Goal: Information Seeking & Learning: Learn about a topic

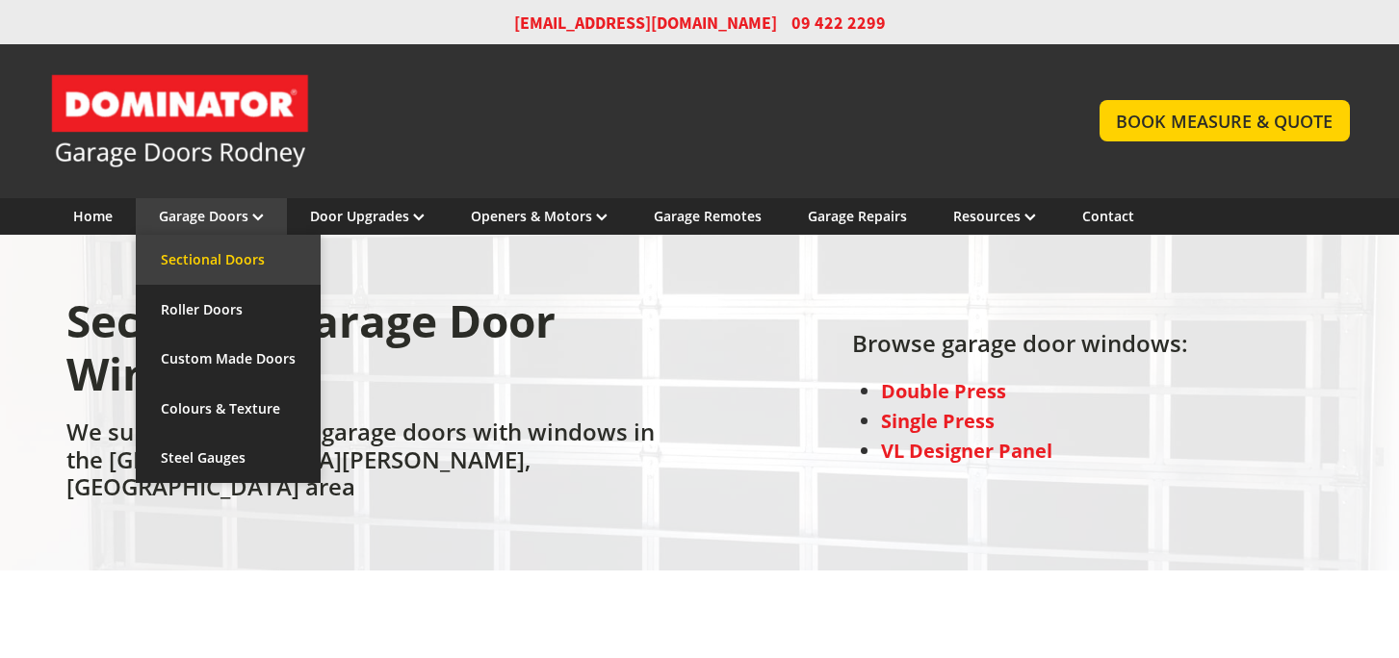
click at [217, 270] on link "Sectional Doors" at bounding box center [228, 260] width 185 height 50
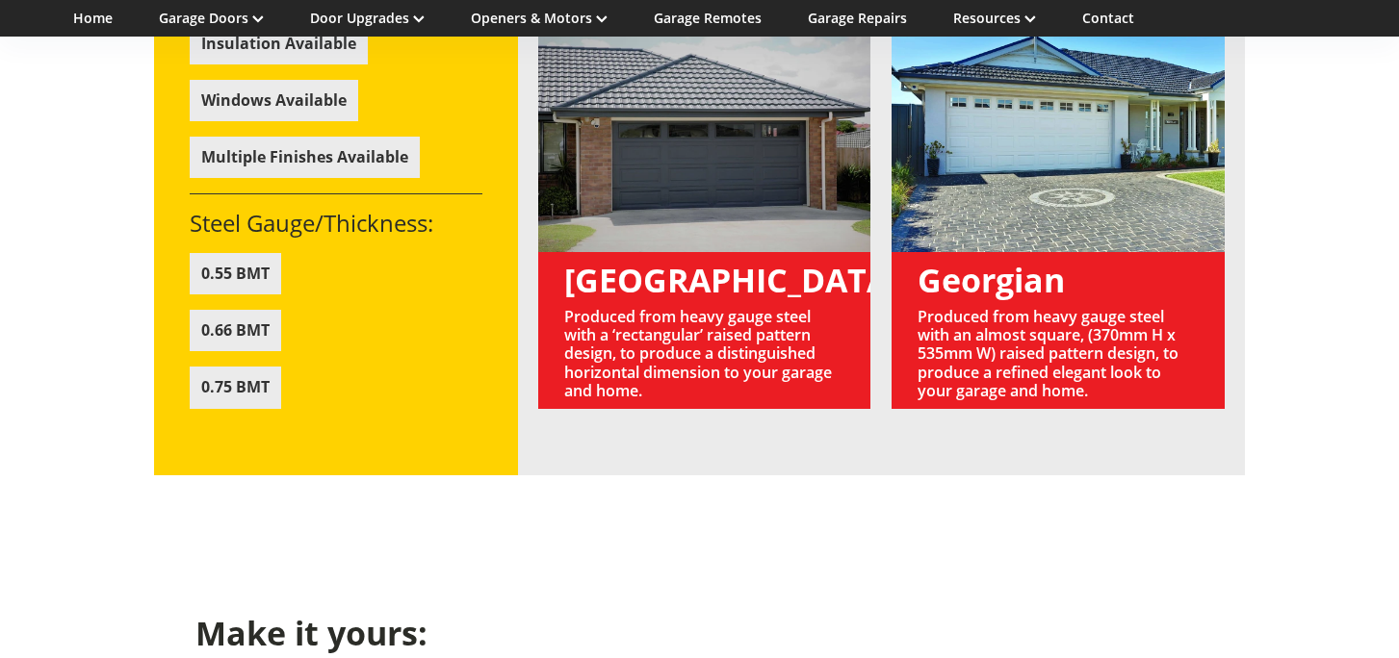
scroll to position [2099, 0]
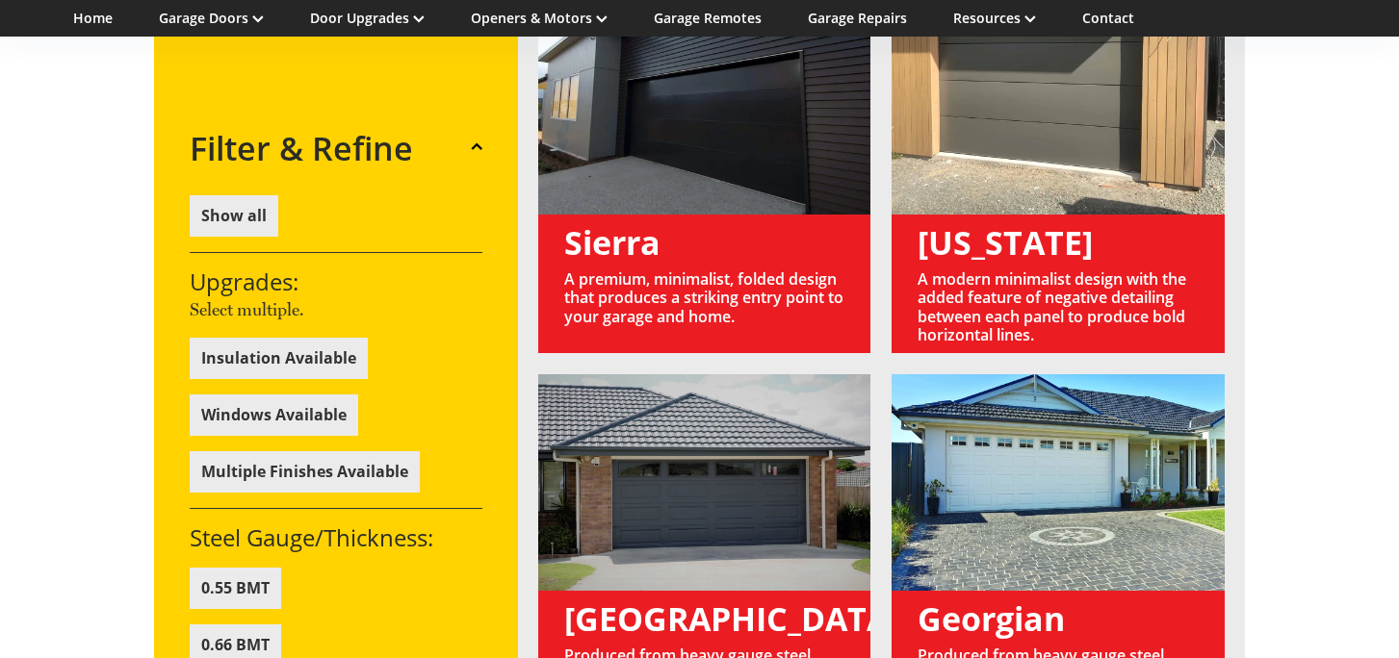
click at [964, 218] on link at bounding box center [1057, 175] width 333 height 355
click at [965, 374] on link at bounding box center [1057, 561] width 333 height 374
click at [979, 474] on link at bounding box center [1057, 561] width 333 height 374
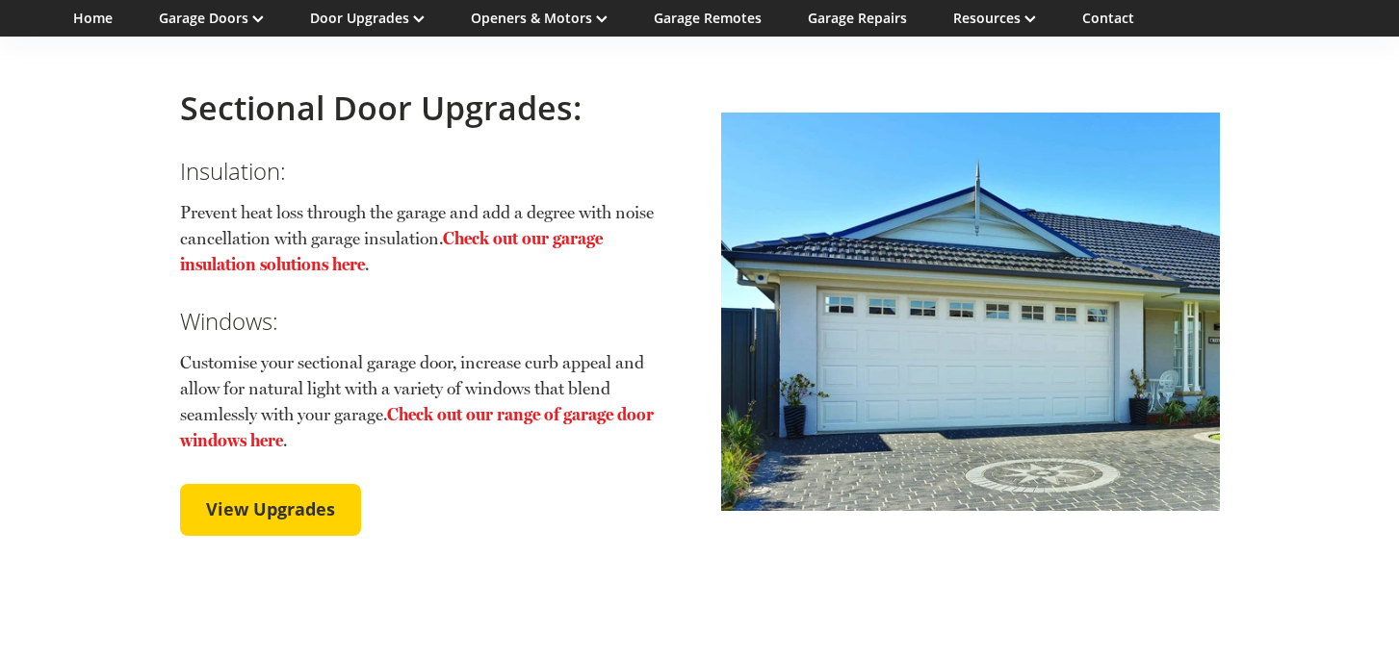
scroll to position [3667, 0]
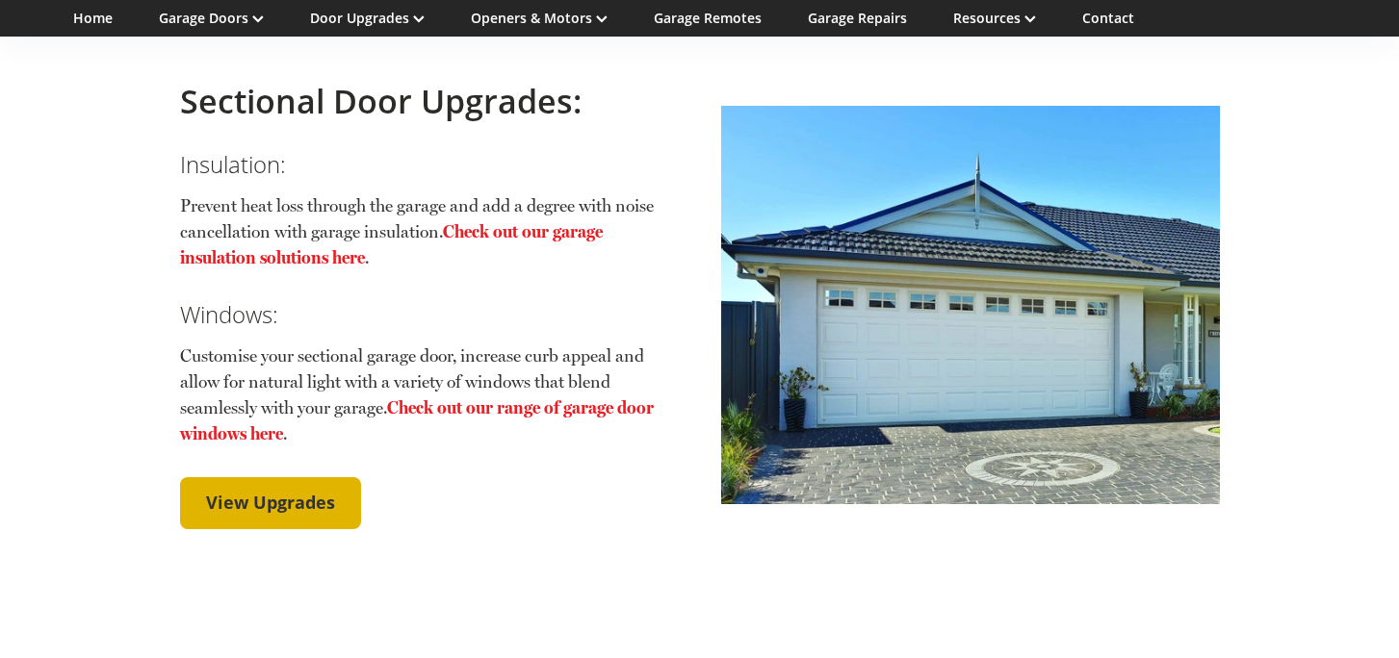
click at [297, 477] on link "View Upgrades" at bounding box center [270, 503] width 181 height 52
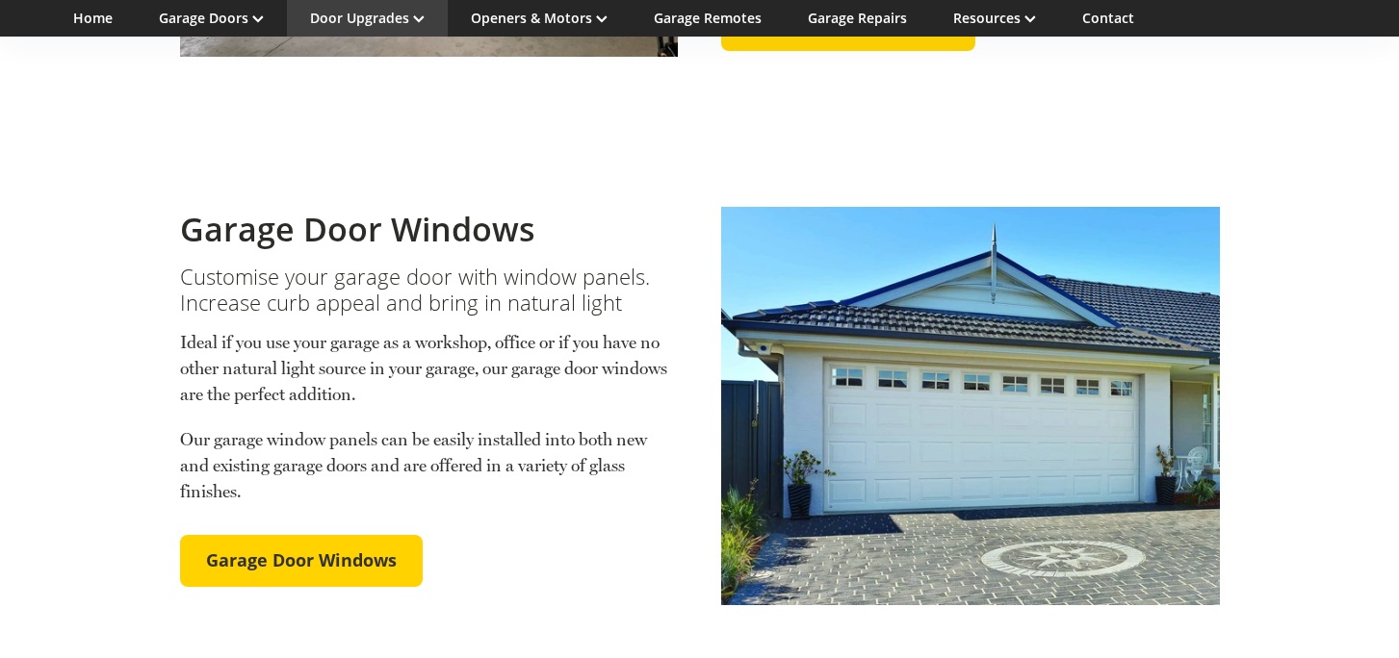
scroll to position [992, 0]
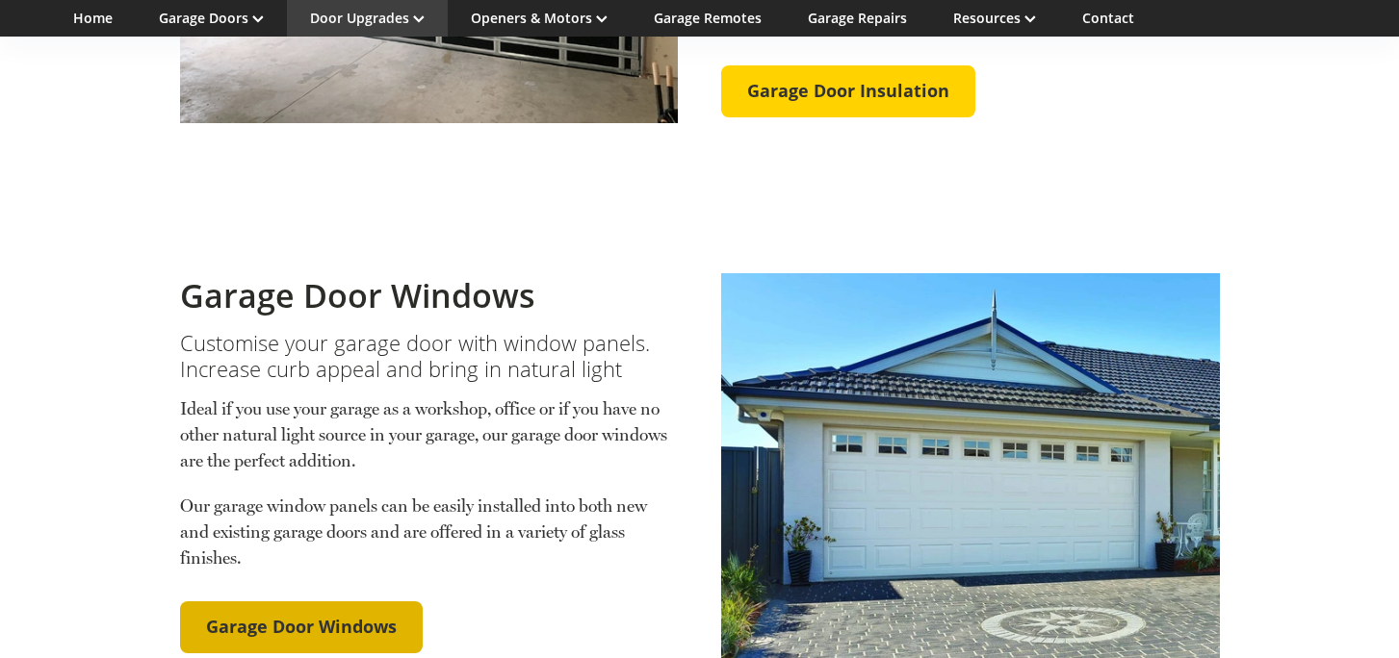
click at [287, 602] on link "Garage Door Windows" at bounding box center [301, 628] width 243 height 52
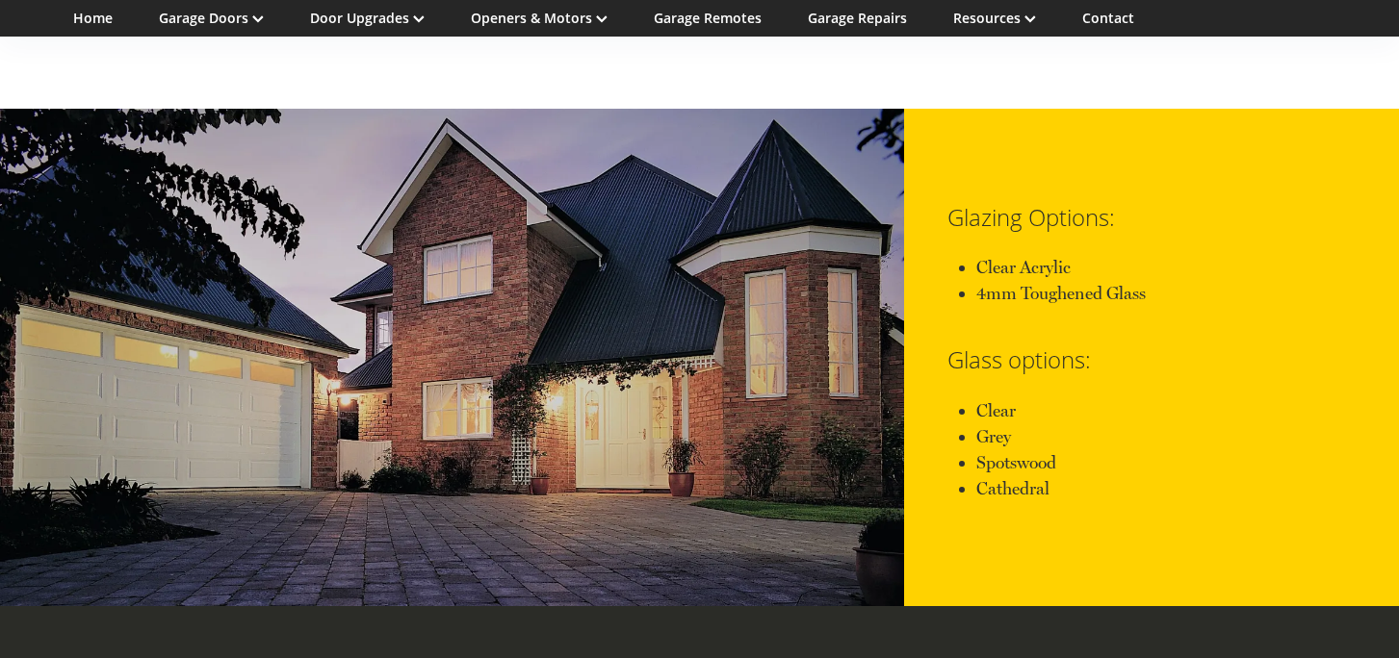
scroll to position [1799, 0]
